Goal: Transaction & Acquisition: Purchase product/service

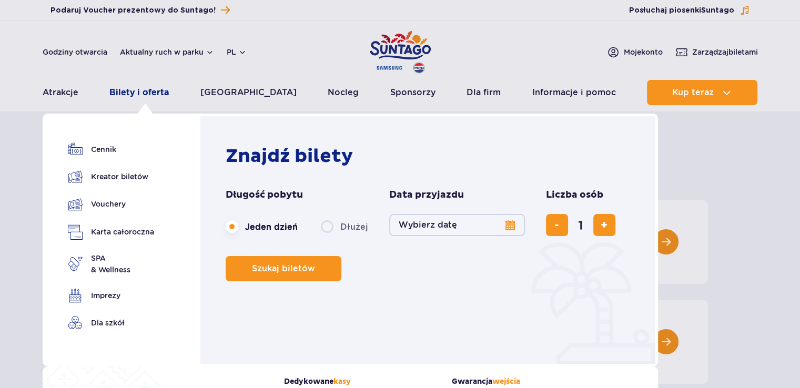
click at [139, 87] on link "Bilety i oferta" at bounding box center [138, 92] width 59 height 25
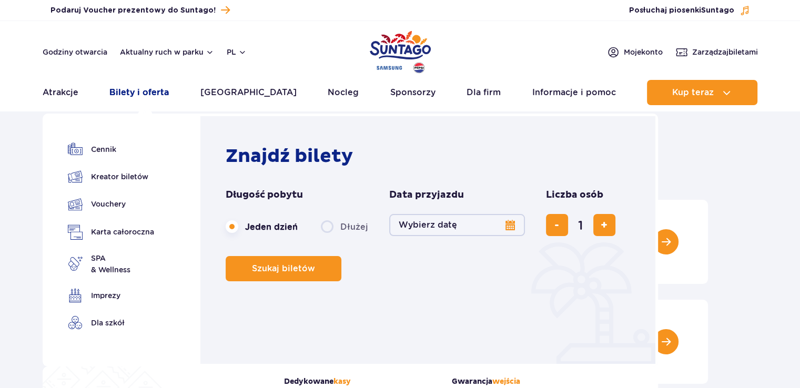
click at [149, 92] on link "Bilety i oferta" at bounding box center [138, 92] width 59 height 25
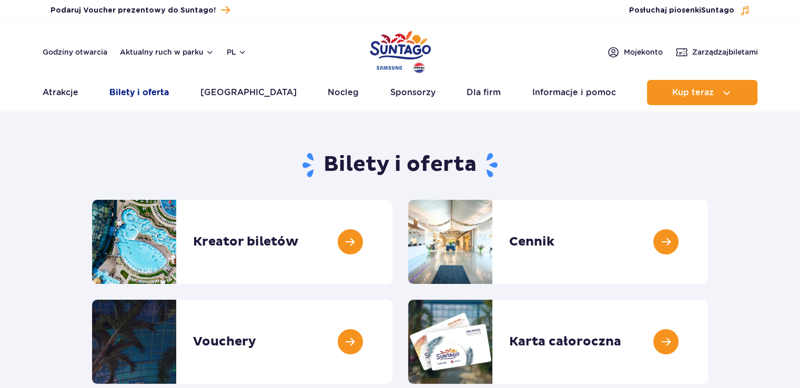
click at [165, 89] on link "Bilety i oferta" at bounding box center [138, 92] width 59 height 25
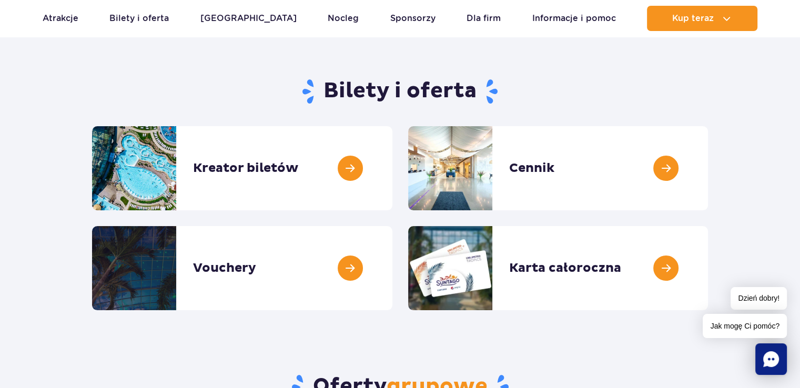
scroll to position [53, 0]
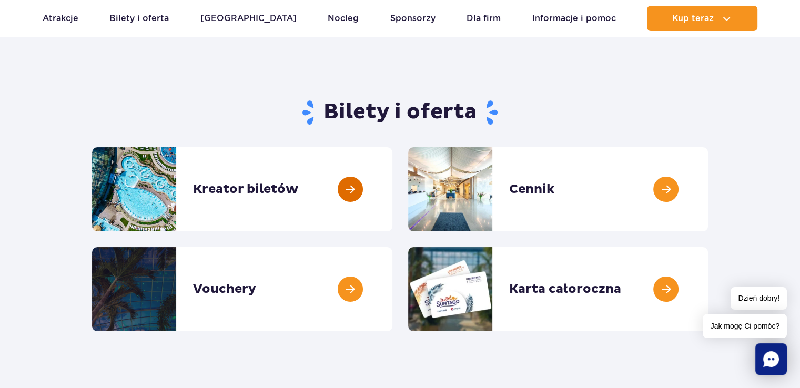
click at [393, 199] on link at bounding box center [393, 189] width 0 height 84
click at [708, 285] on link at bounding box center [708, 289] width 0 height 84
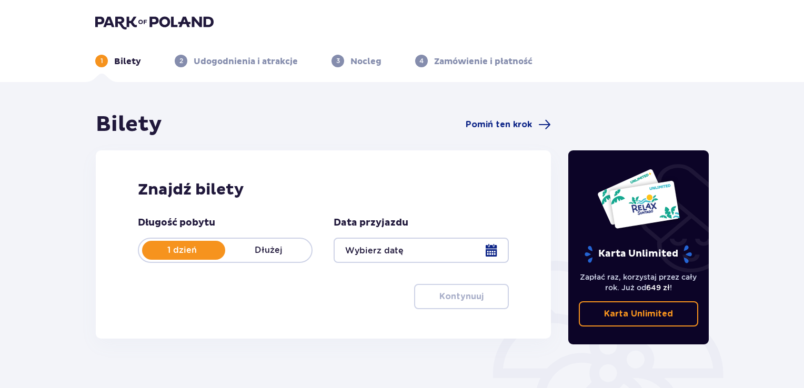
click at [485, 259] on div at bounding box center [421, 250] width 175 height 25
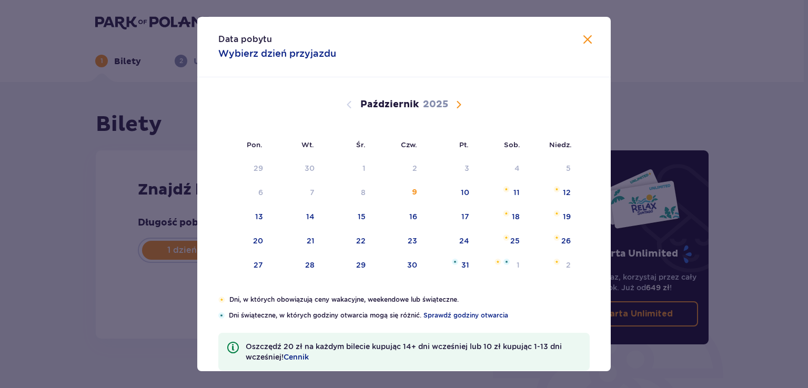
click at [407, 192] on div "9" at bounding box center [399, 193] width 52 height 23
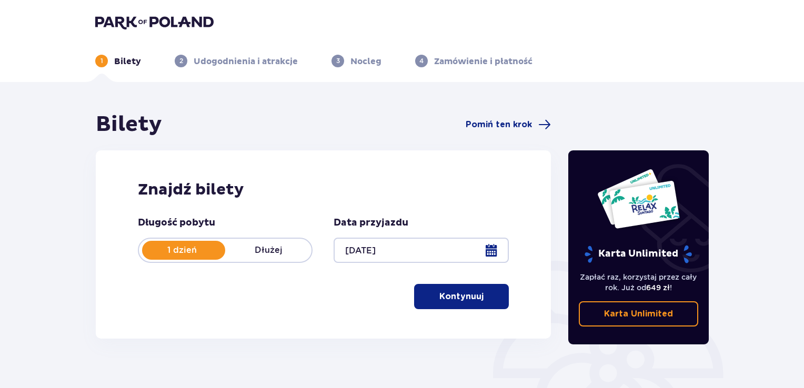
click at [436, 243] on div at bounding box center [421, 250] width 175 height 25
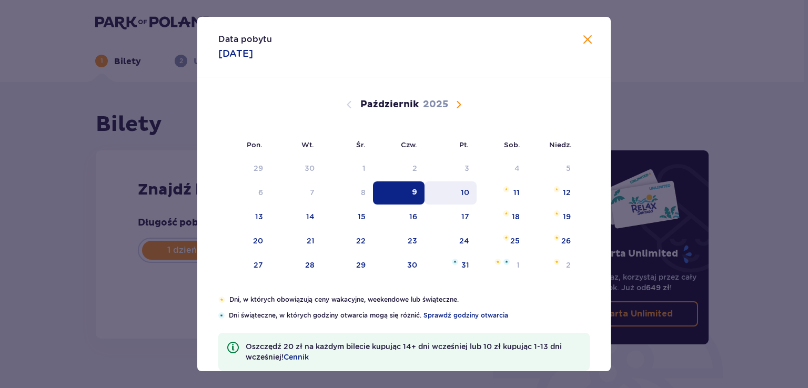
click at [457, 203] on div "10" at bounding box center [451, 193] width 52 height 23
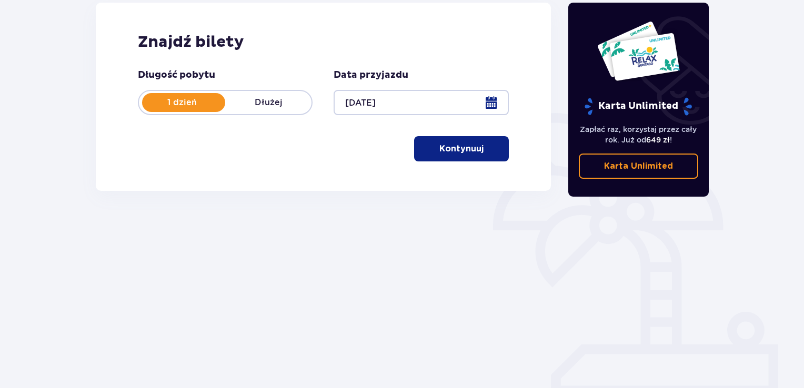
click at [471, 147] on p "Kontynuuj" at bounding box center [461, 149] width 44 height 12
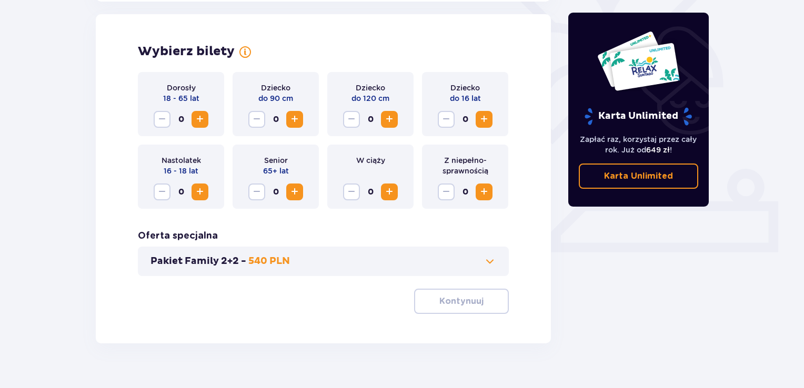
scroll to position [293, 0]
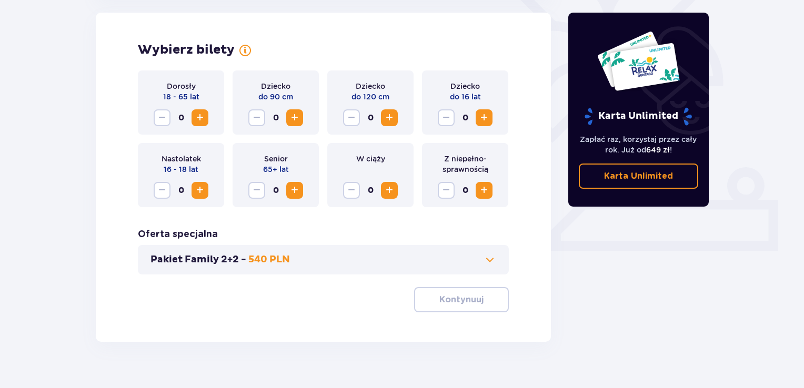
click at [198, 116] on span "Zwiększ" at bounding box center [200, 118] width 13 height 13
click at [439, 298] on p "Kontynuuj" at bounding box center [461, 300] width 44 height 12
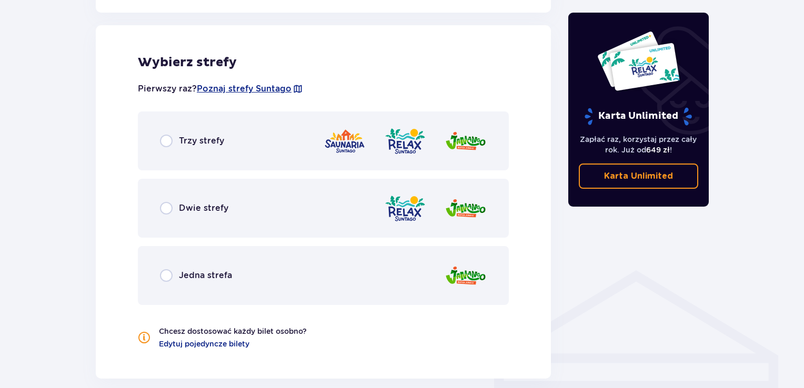
click at [254, 194] on div "Dwie strefy" at bounding box center [323, 208] width 371 height 59
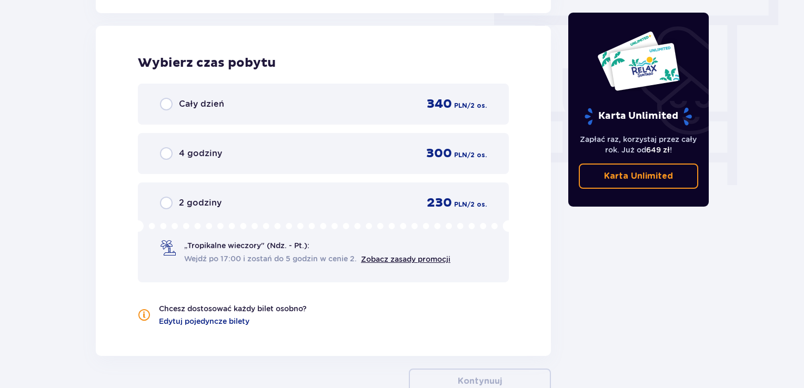
scroll to position [950, 0]
click at [225, 112] on div "Cały dzień 340 PLN / 2 os." at bounding box center [323, 103] width 371 height 41
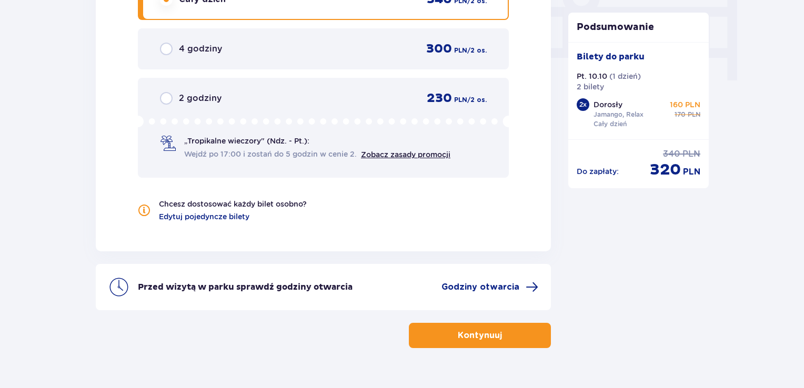
scroll to position [971, 0]
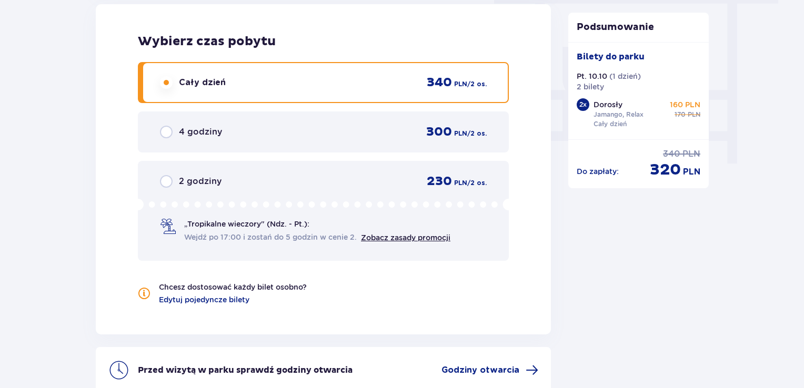
click at [663, 133] on div "Bilety do parku Pt. 10.10 ( 1 dzień ) 2 bilety 2 x Dorosły Jamango, Relax Cały …" at bounding box center [638, 90] width 141 height 97
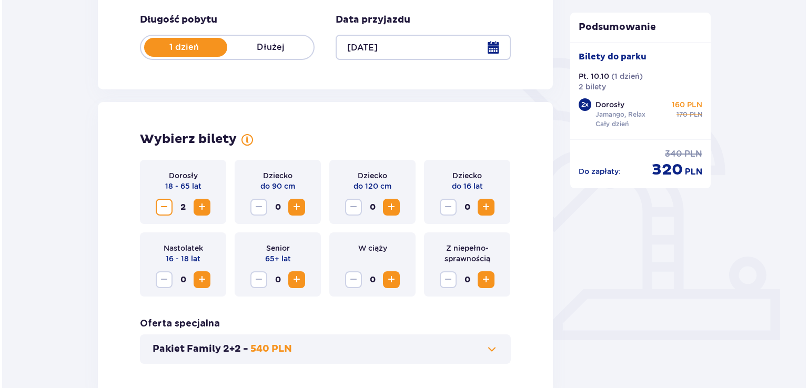
scroll to position [182, 0]
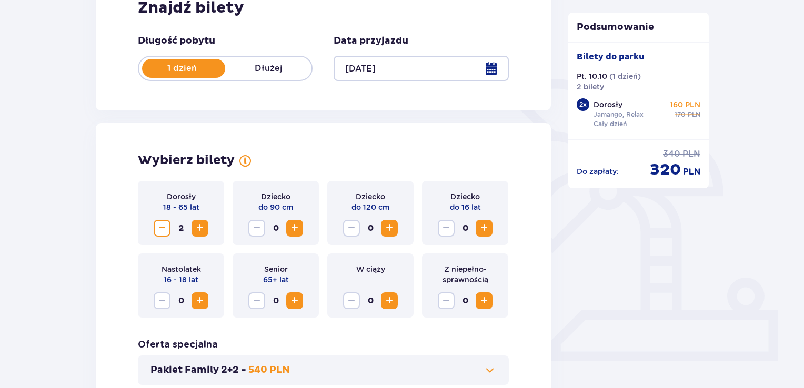
click at [499, 59] on div at bounding box center [421, 68] width 175 height 25
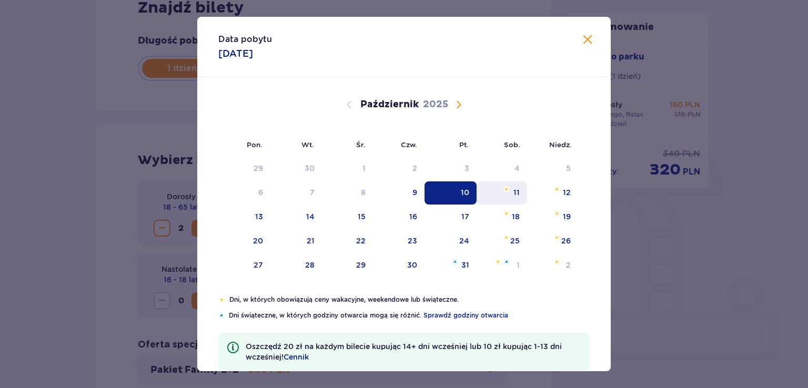
click at [509, 194] on div "11" at bounding box center [502, 193] width 51 height 23
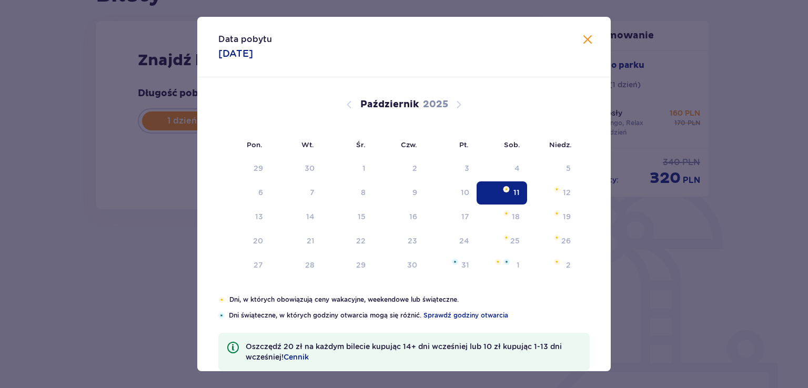
type input "11.10.25"
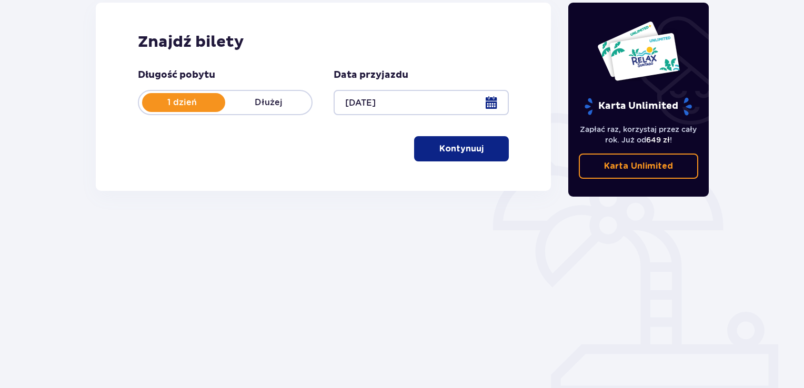
click at [477, 152] on button "Kontynuuj" at bounding box center [461, 148] width 95 height 25
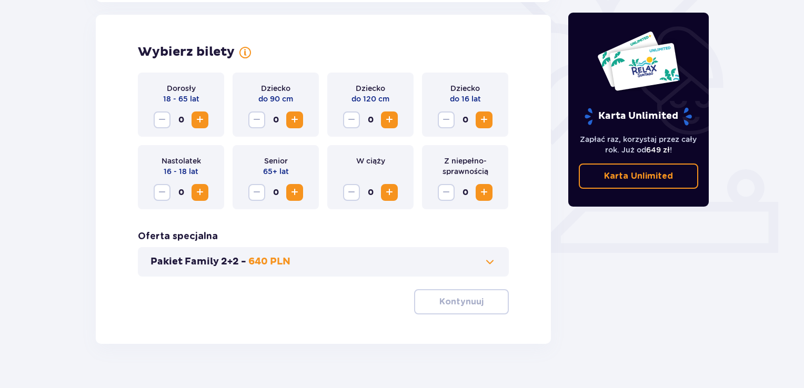
scroll to position [293, 0]
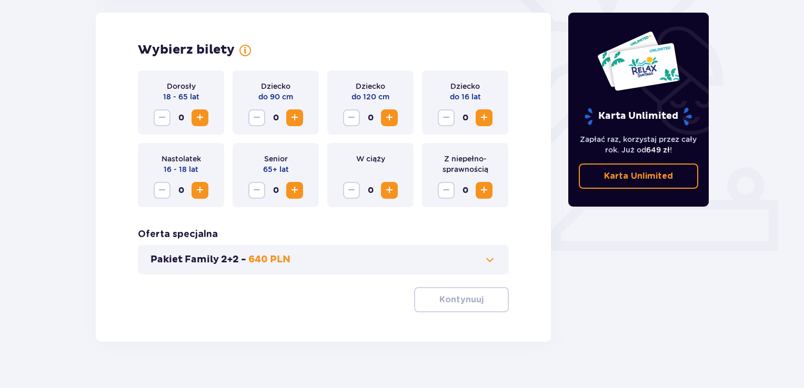
click at [208, 117] on button "Zwiększ" at bounding box center [200, 117] width 17 height 17
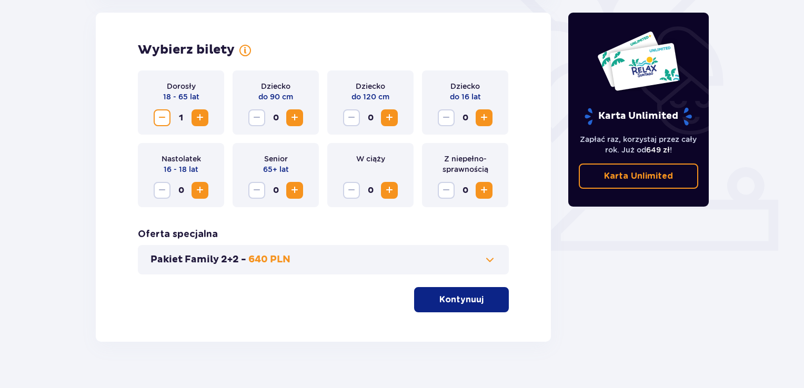
click at [208, 117] on button "Zwiększ" at bounding box center [200, 117] width 17 height 17
click at [462, 294] on p "Kontynuuj" at bounding box center [461, 300] width 44 height 12
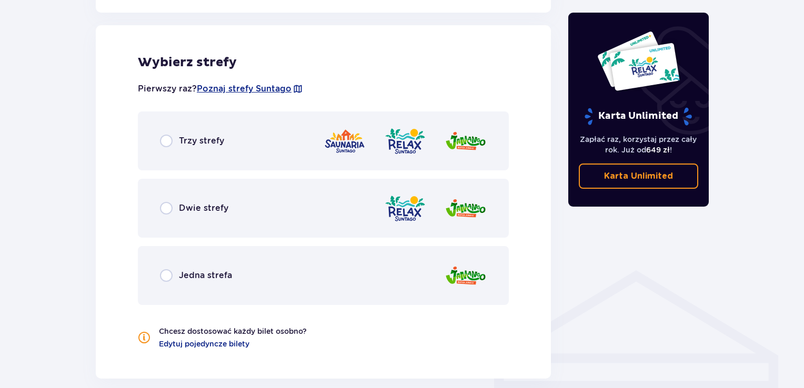
click at [268, 215] on div "Dwie strefy" at bounding box center [323, 208] width 371 height 59
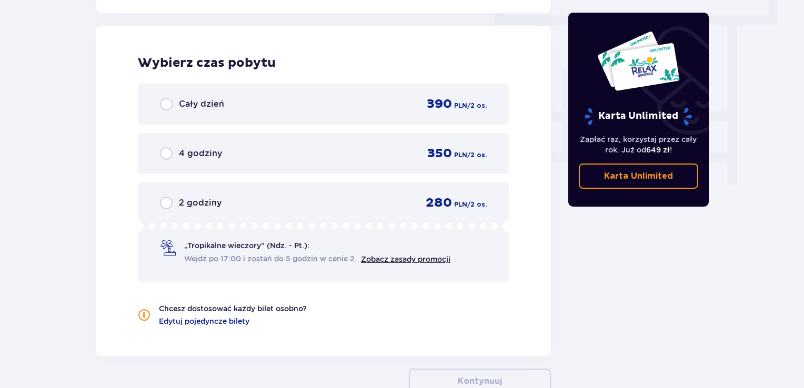
scroll to position [950, 0]
click at [274, 86] on div "Cały dzień 390 PLN / 2 os." at bounding box center [323, 103] width 371 height 41
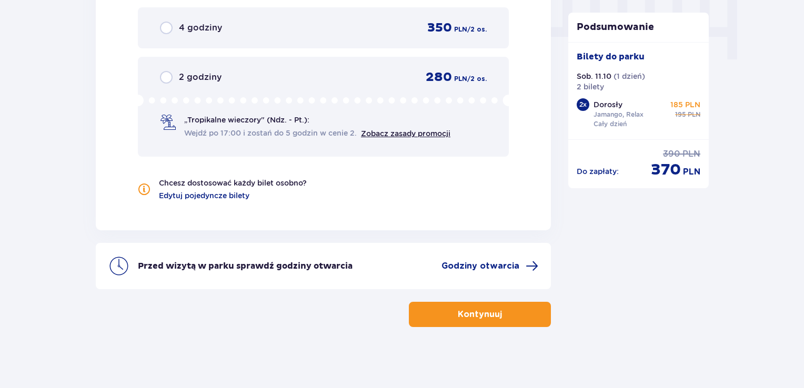
scroll to position [1077, 0]
drag, startPoint x: 194, startPoint y: 349, endPoint x: 199, endPoint y: 361, distance: 13.4
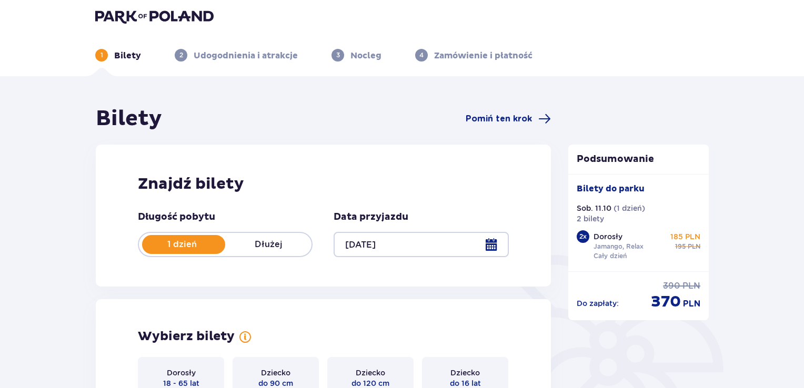
scroll to position [0, 0]
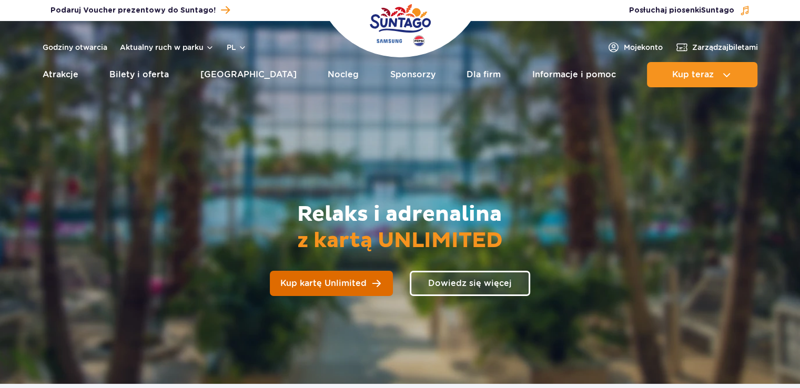
click at [357, 285] on span "Kup kartę Unlimited" at bounding box center [323, 283] width 86 height 8
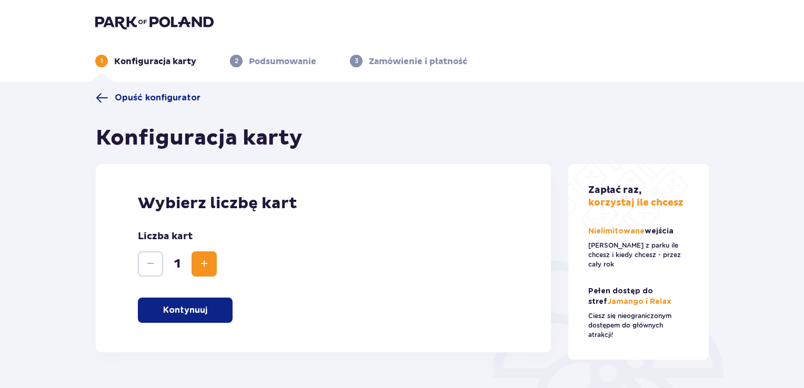
drag, startPoint x: 13, startPoint y: 236, endPoint x: 22, endPoint y: 236, distance: 9.5
click at [13, 236] on div "Opuść konfigurator Konfiguracja karty Wybierz liczbę kart Liczba kart 1 Kontynu…" at bounding box center [402, 316] width 804 height 469
click at [206, 265] on span "Zwiększ" at bounding box center [204, 264] width 13 height 13
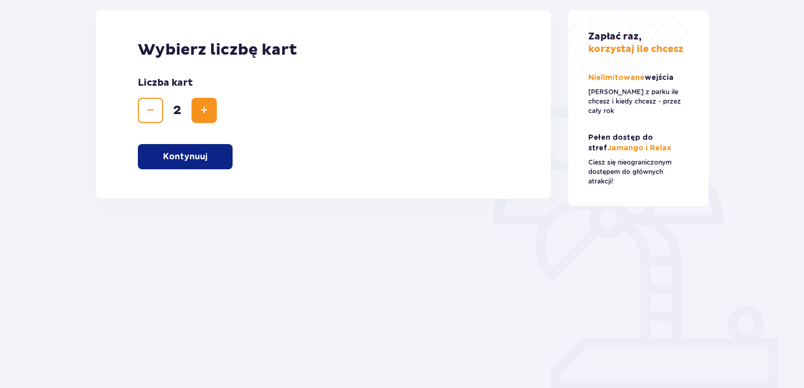
click at [175, 158] on p "Kontynuuj" at bounding box center [185, 157] width 44 height 12
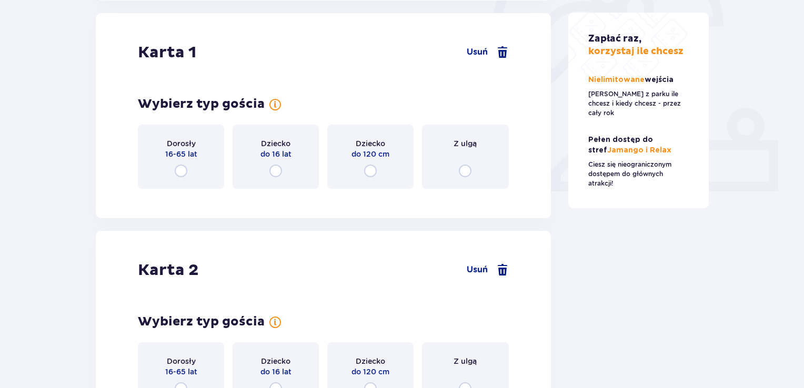
scroll to position [353, 0]
click at [186, 166] on input "radio" at bounding box center [181, 170] width 13 height 13
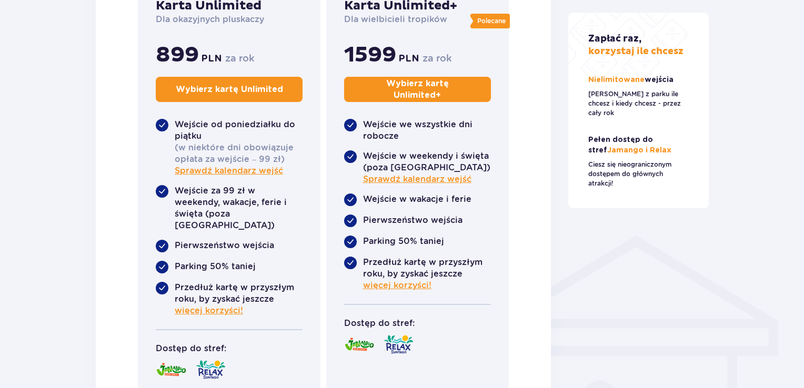
scroll to position [878, 0]
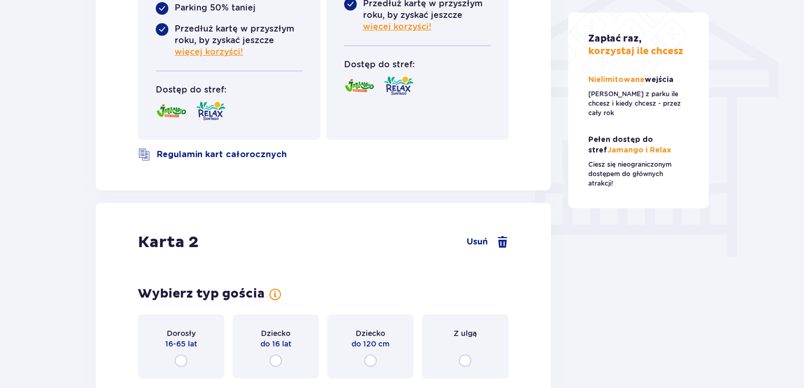
click at [198, 322] on div "Dorosły 16-65 lat" at bounding box center [181, 347] width 86 height 64
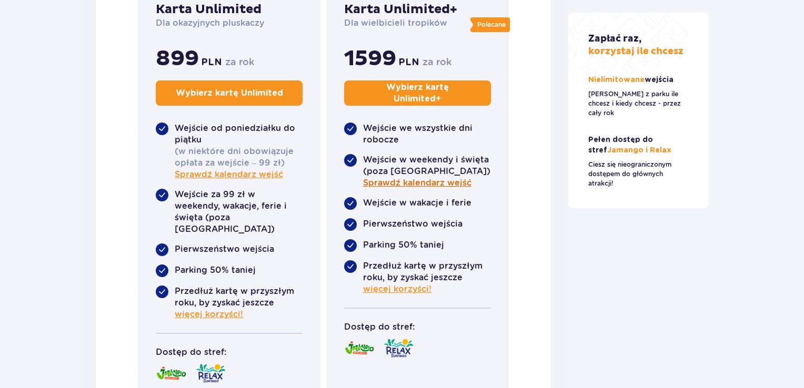
scroll to position [1209, 0]
